Goal: Information Seeking & Learning: Compare options

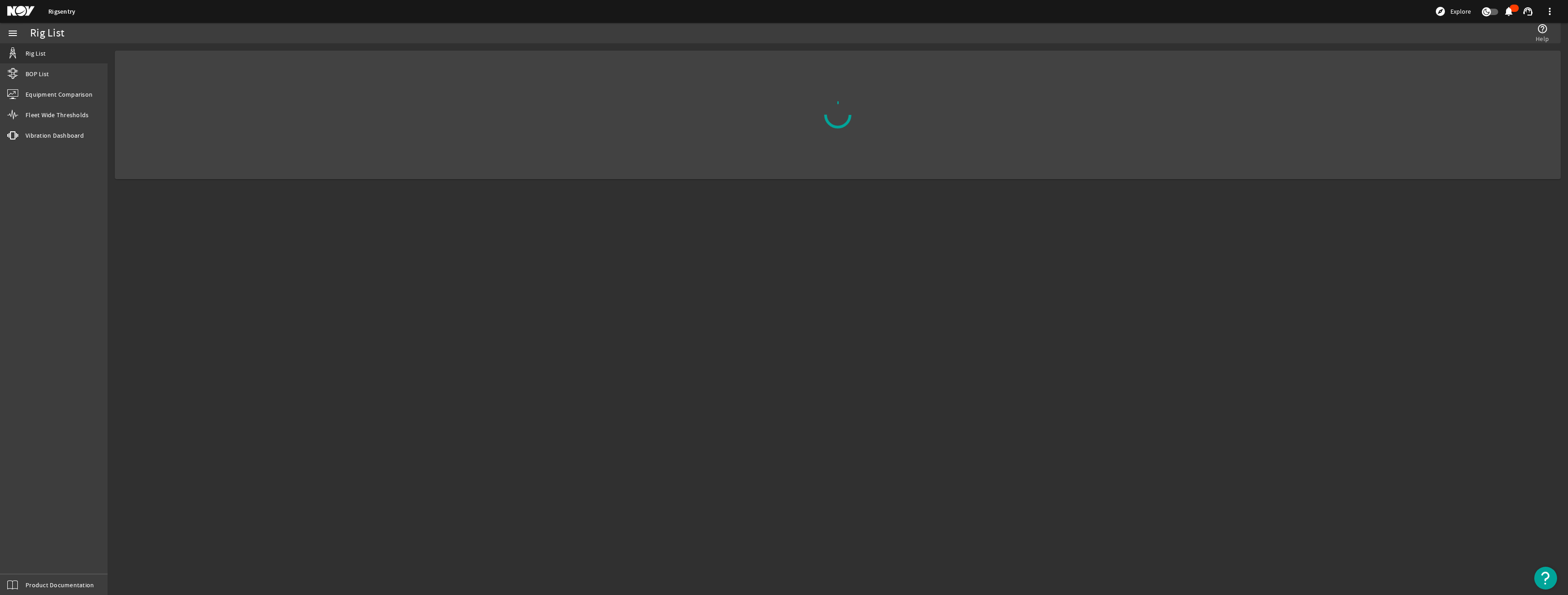
click at [1547, 578] on img "Open Resource Center" at bounding box center [1546, 578] width 23 height 23
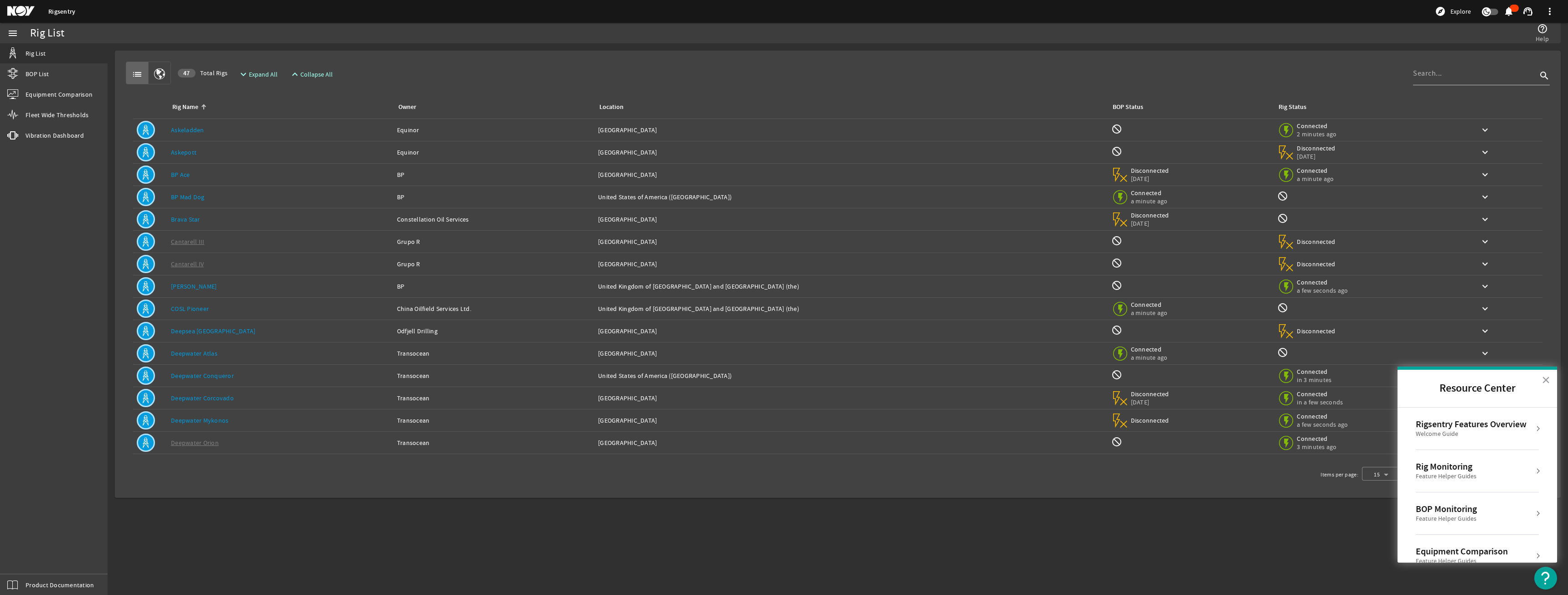
click at [1453, 426] on div "Rigsentry Features Overview" at bounding box center [1471, 424] width 111 height 11
click at [1449, 437] on div "Welcome Guide" at bounding box center [1485, 434] width 122 height 8
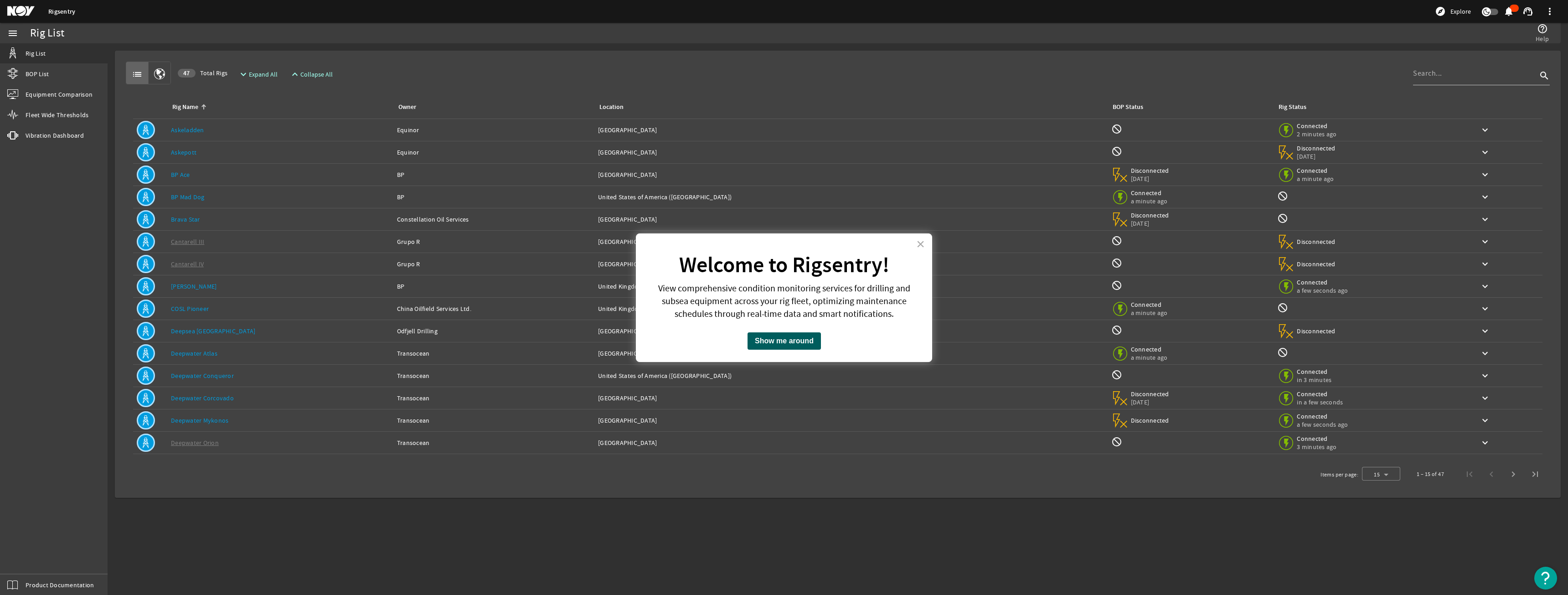
click at [767, 340] on button "Show me around" at bounding box center [784, 340] width 74 height 17
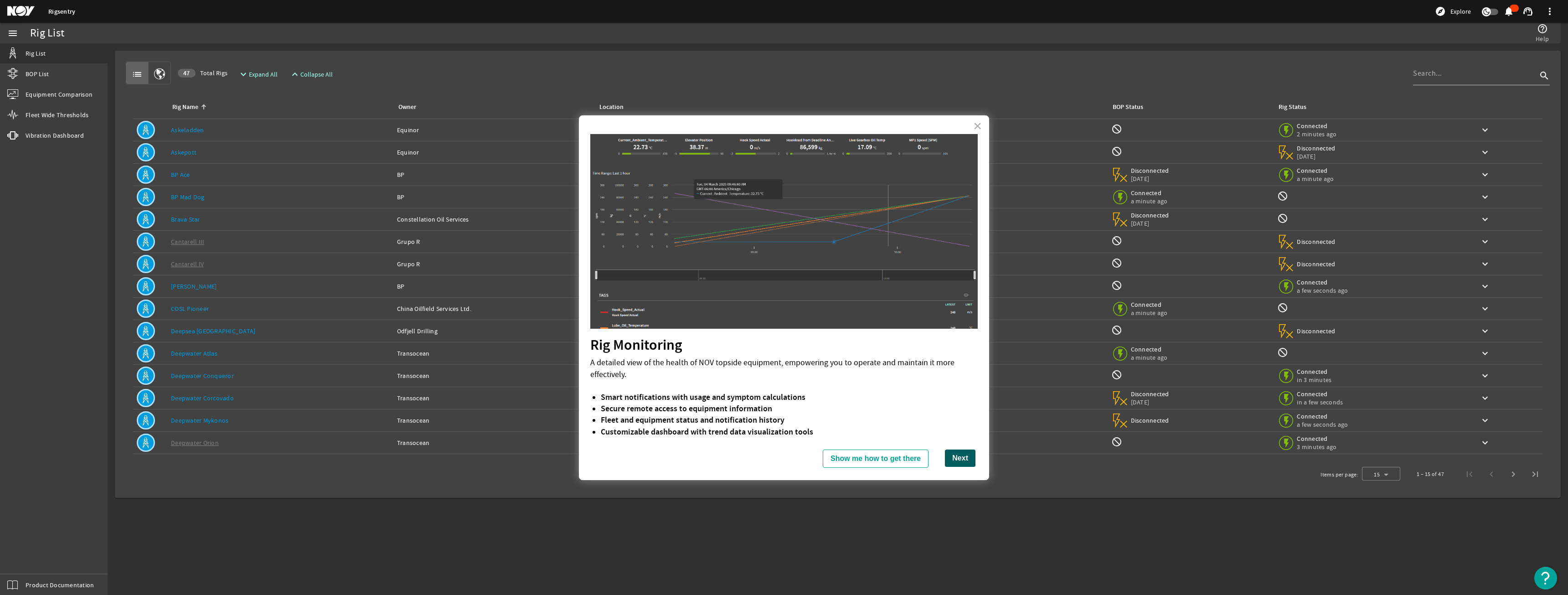
click at [957, 457] on button "Next" at bounding box center [960, 458] width 31 height 17
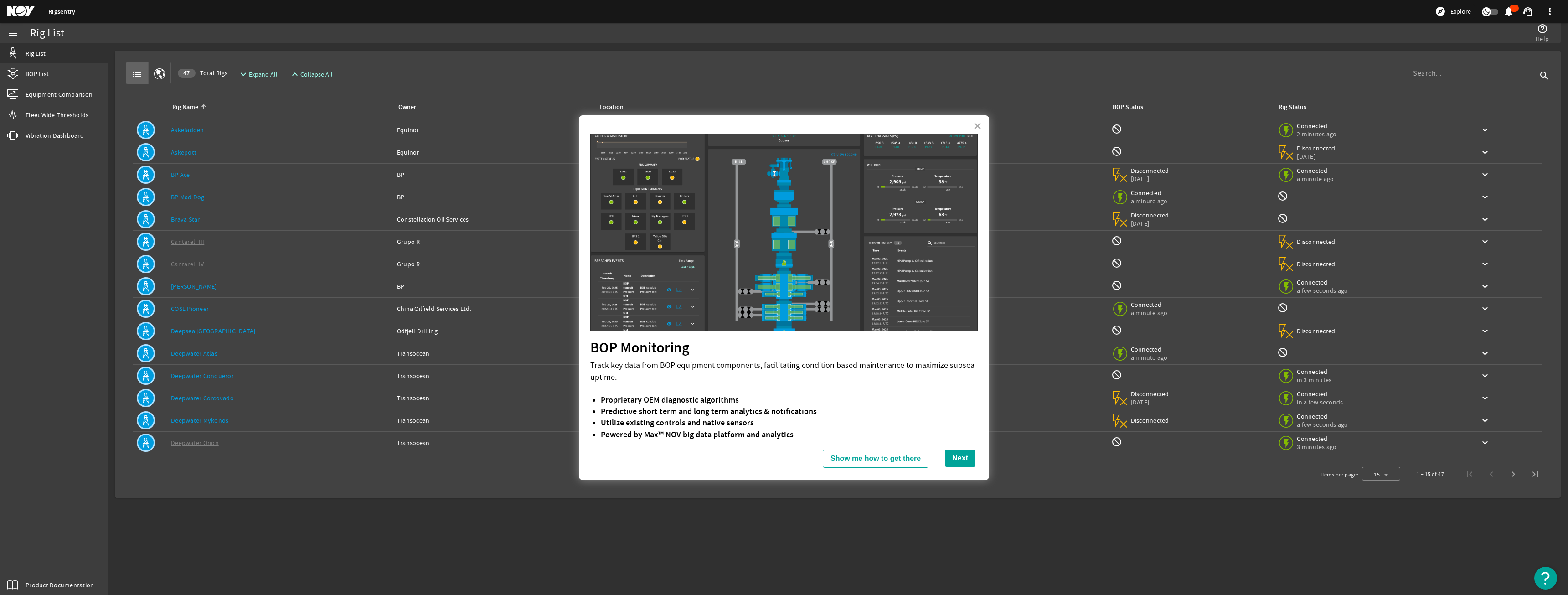
click at [957, 457] on button "Next" at bounding box center [960, 458] width 31 height 17
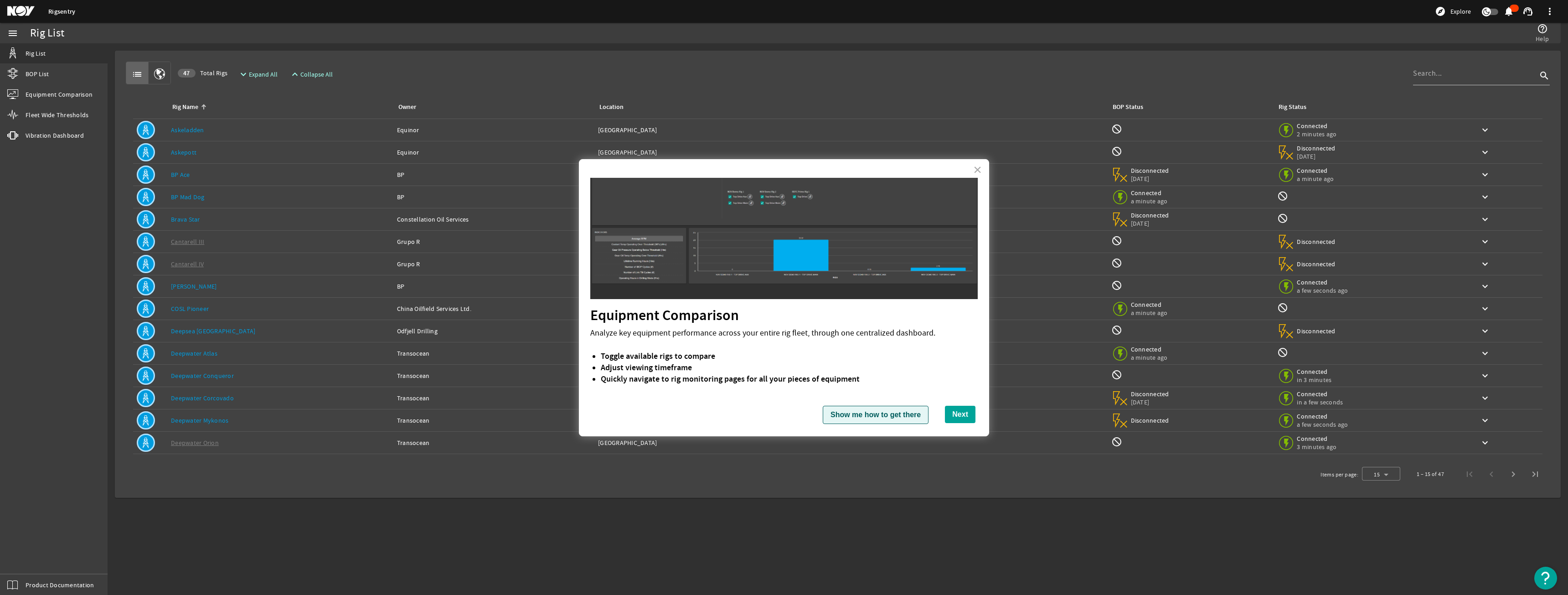
click at [894, 416] on button "Show me how to get there" at bounding box center [876, 415] width 106 height 18
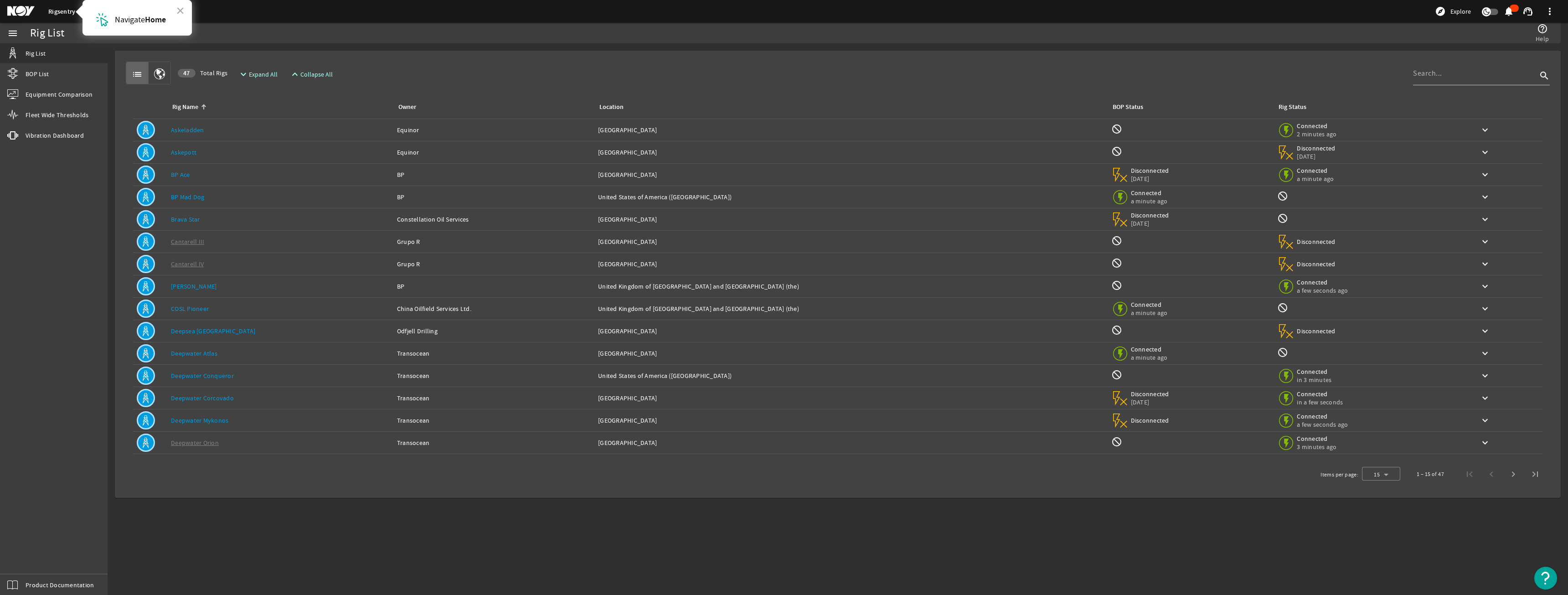
click at [64, 12] on link "Rigsentry" at bounding box center [61, 12] width 27 height 8
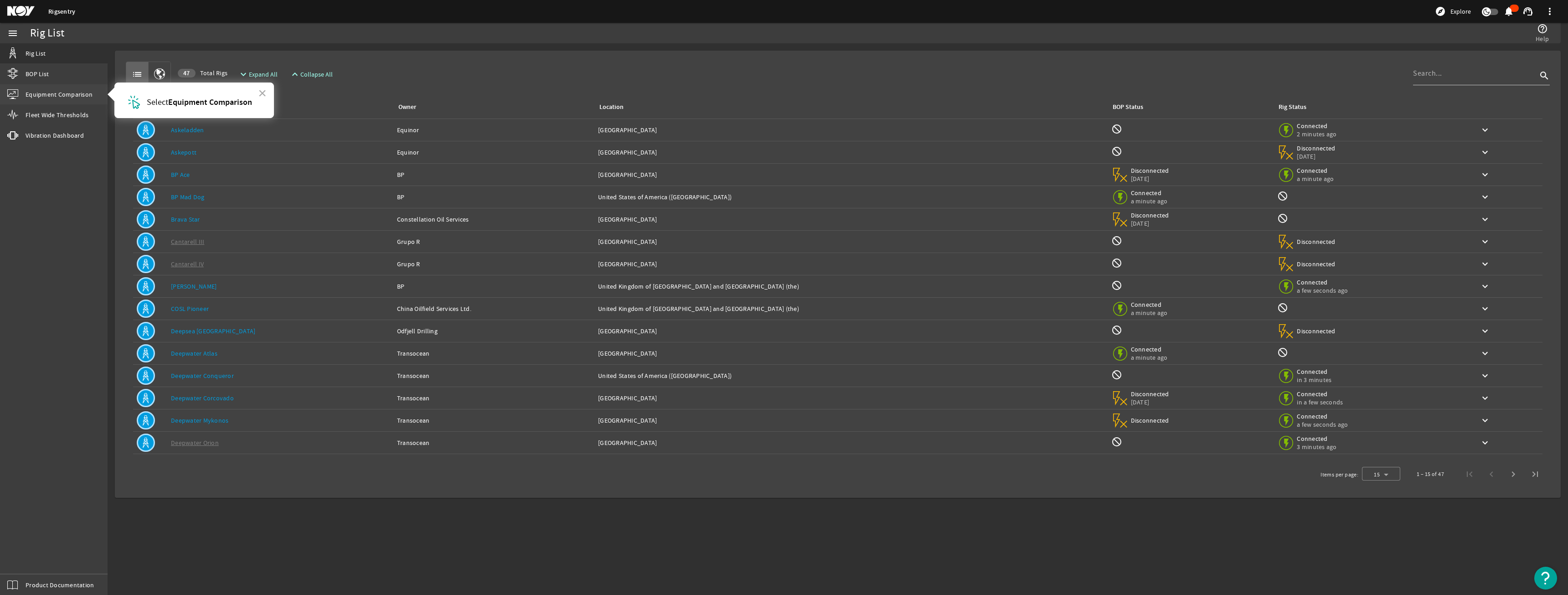
click at [62, 94] on span "Equipment Comparison" at bounding box center [59, 94] width 67 height 9
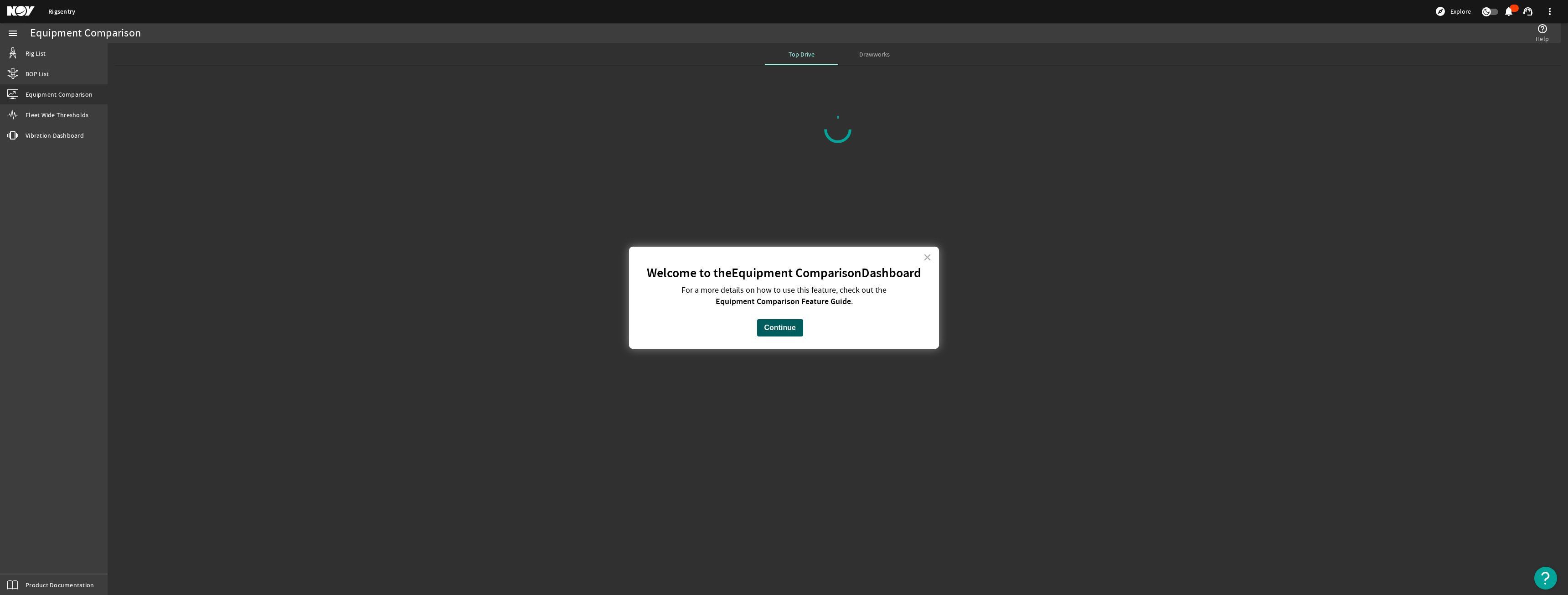
click at [786, 330] on button "Continue" at bounding box center [781, 327] width 46 height 17
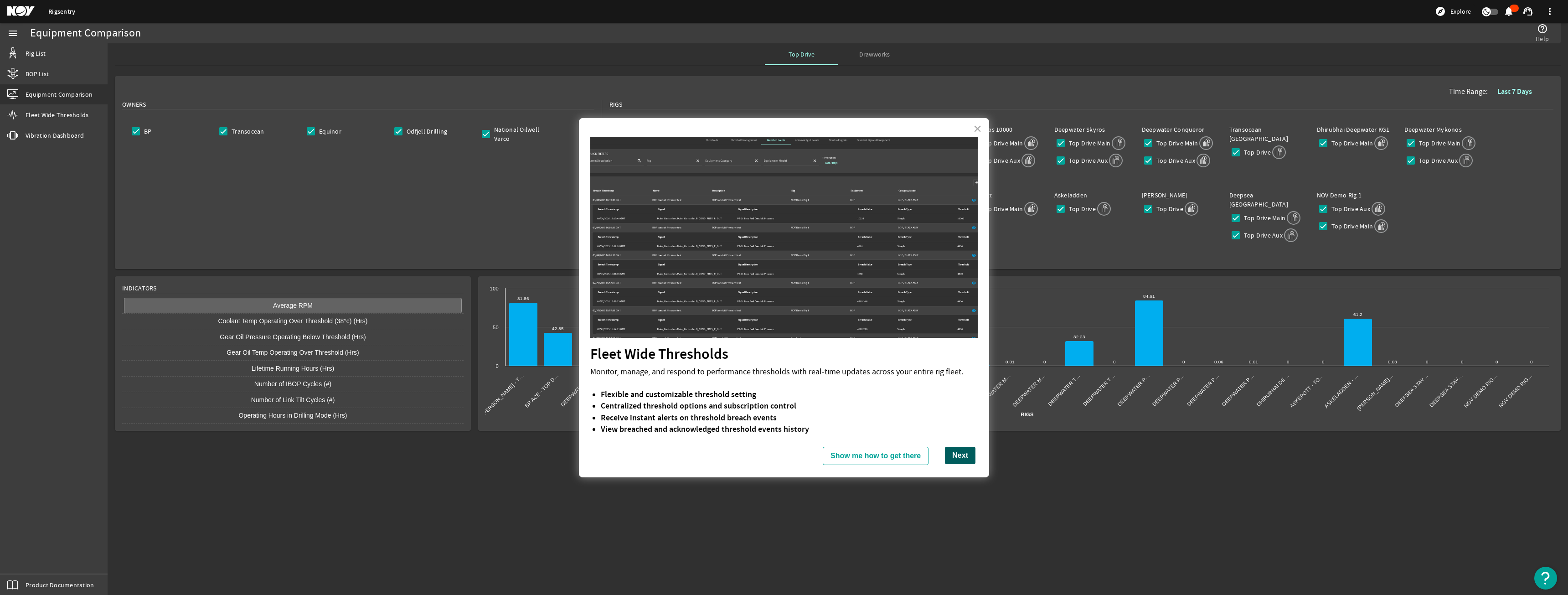
click at [961, 457] on button "Next" at bounding box center [960, 455] width 31 height 17
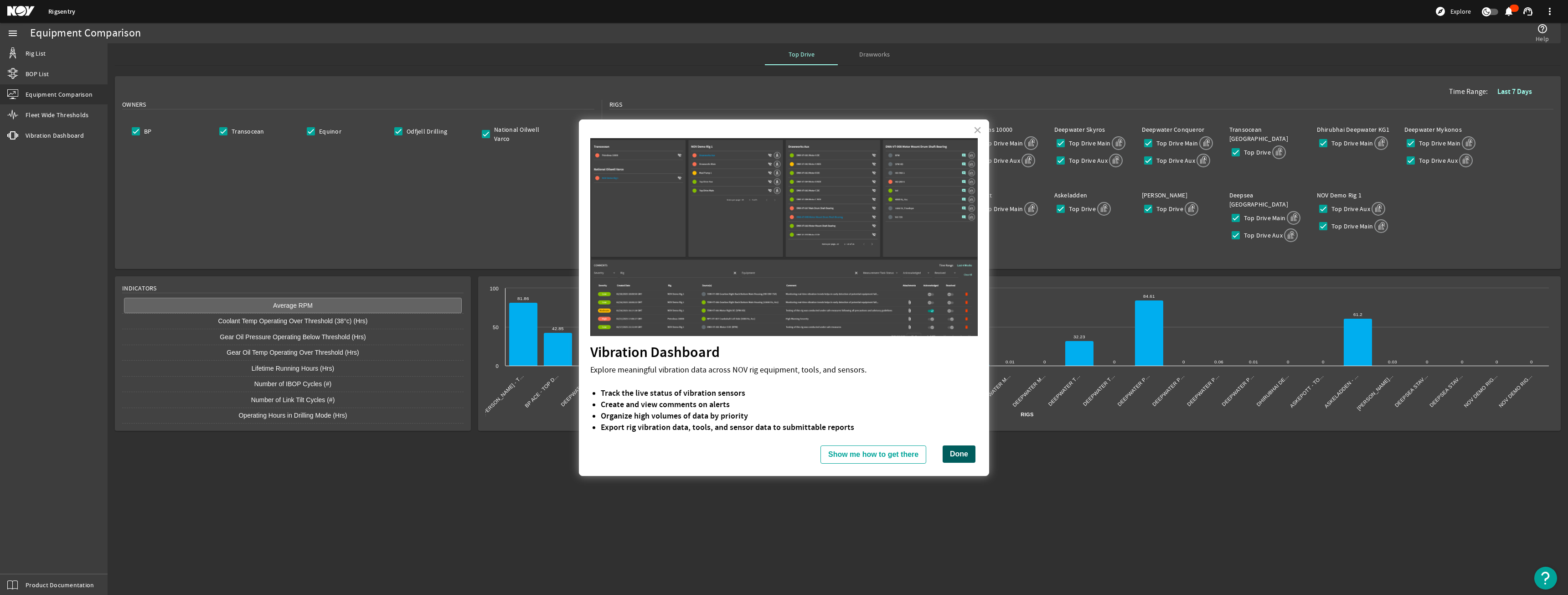
click at [972, 457] on button "Done" at bounding box center [959, 454] width 33 height 17
